Goal: Use online tool/utility: Utilize a website feature to perform a specific function

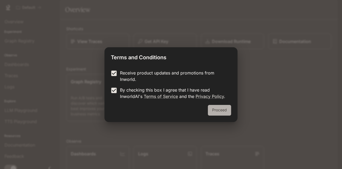
click at [216, 113] on button "Proceed" at bounding box center [219, 110] width 23 height 11
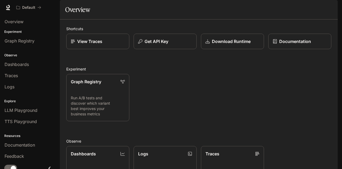
scroll to position [114, 0]
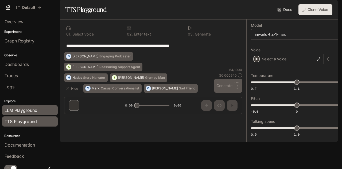
click at [25, 107] on span "LLM Playground" at bounding box center [21, 110] width 33 height 6
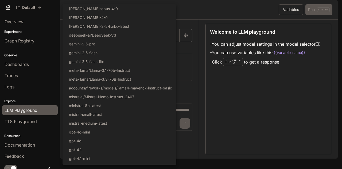
click at [175, 46] on body "Skip to main content Default Documentation Documentation Portal Overview Experi…" at bounding box center [171, 84] width 342 height 169
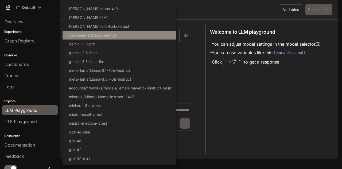
click at [127, 31] on li "deepseek-ai/DeepSeek-V3" at bounding box center [120, 35] width 114 height 9
type input "**********"
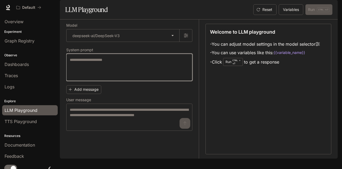
click at [126, 69] on textarea at bounding box center [129, 67] width 119 height 20
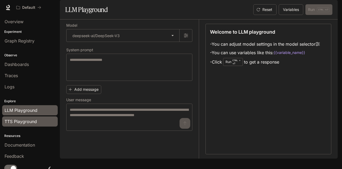
click at [29, 118] on span "TTS Playground" at bounding box center [21, 121] width 32 height 6
